Goal: Go to known website: Go to known website

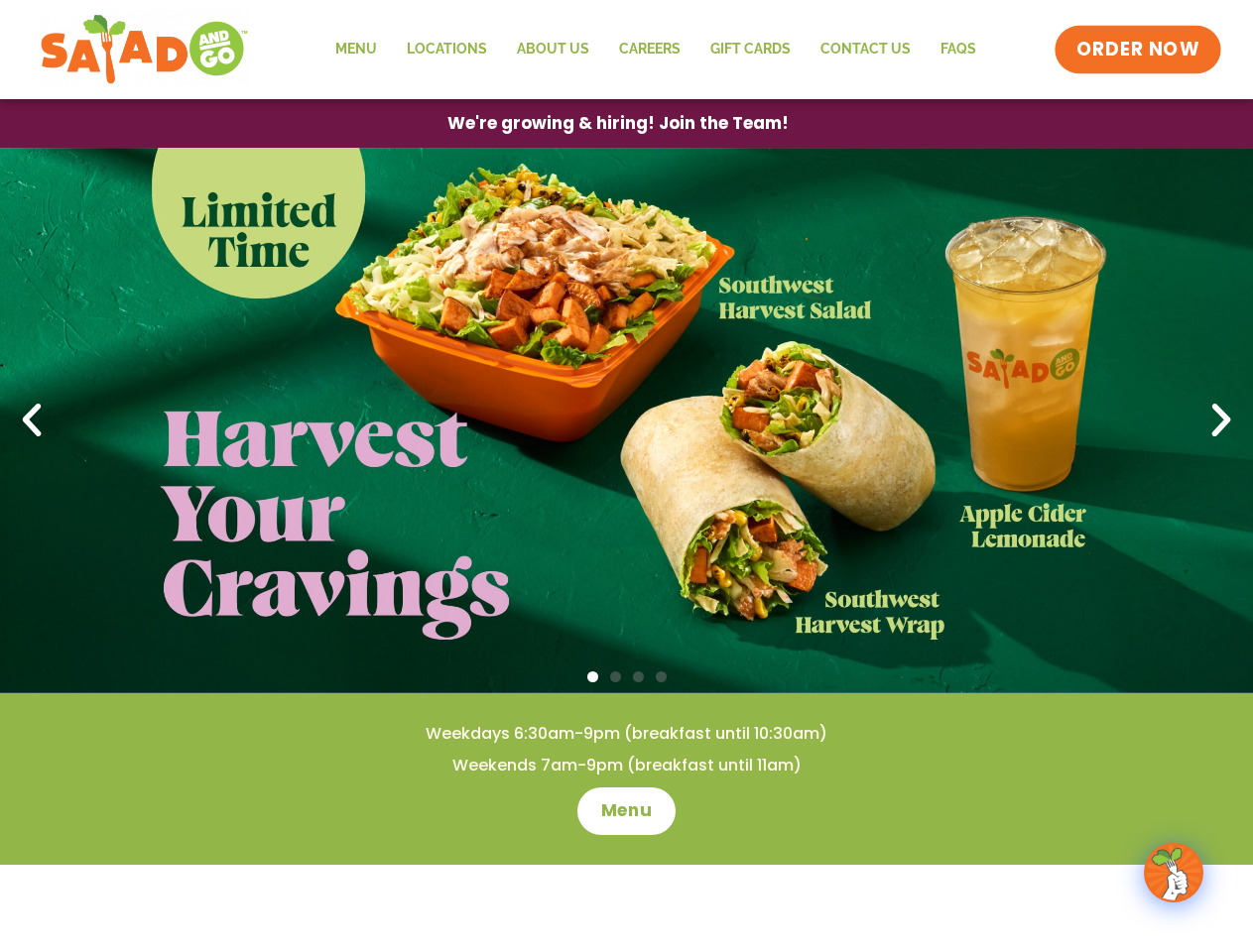
click at [1139, 50] on span "ORDER NOW" at bounding box center [1138, 50] width 123 height 26
click at [617, 123] on span "We're growing & hiring! Join the Team!" at bounding box center [617, 123] width 307 height 15
click at [626, 678] on div at bounding box center [626, 678] width 1253 height 21
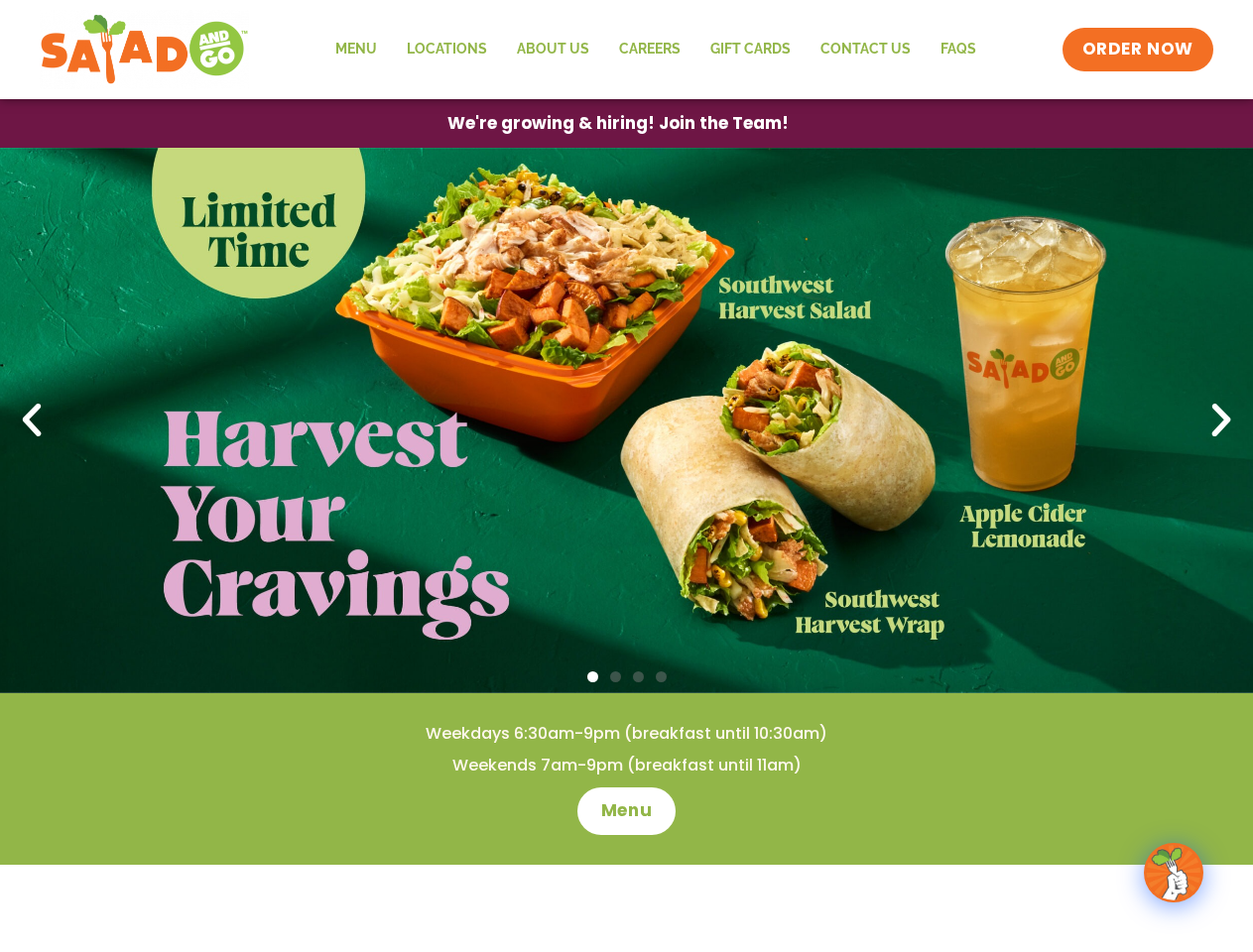
click at [592, 677] on span "Go to slide 1" at bounding box center [592, 677] width 11 height 11
click at [615, 677] on span "Go to slide 2" at bounding box center [615, 677] width 11 height 11
click at [638, 677] on span "Go to slide 3" at bounding box center [638, 677] width 11 height 11
click at [661, 677] on span "Go to slide 4" at bounding box center [661, 677] width 11 height 11
click at [32, 420] on icon "Previous slide" at bounding box center [32, 420] width 44 height 44
